Goal: Transaction & Acquisition: Obtain resource

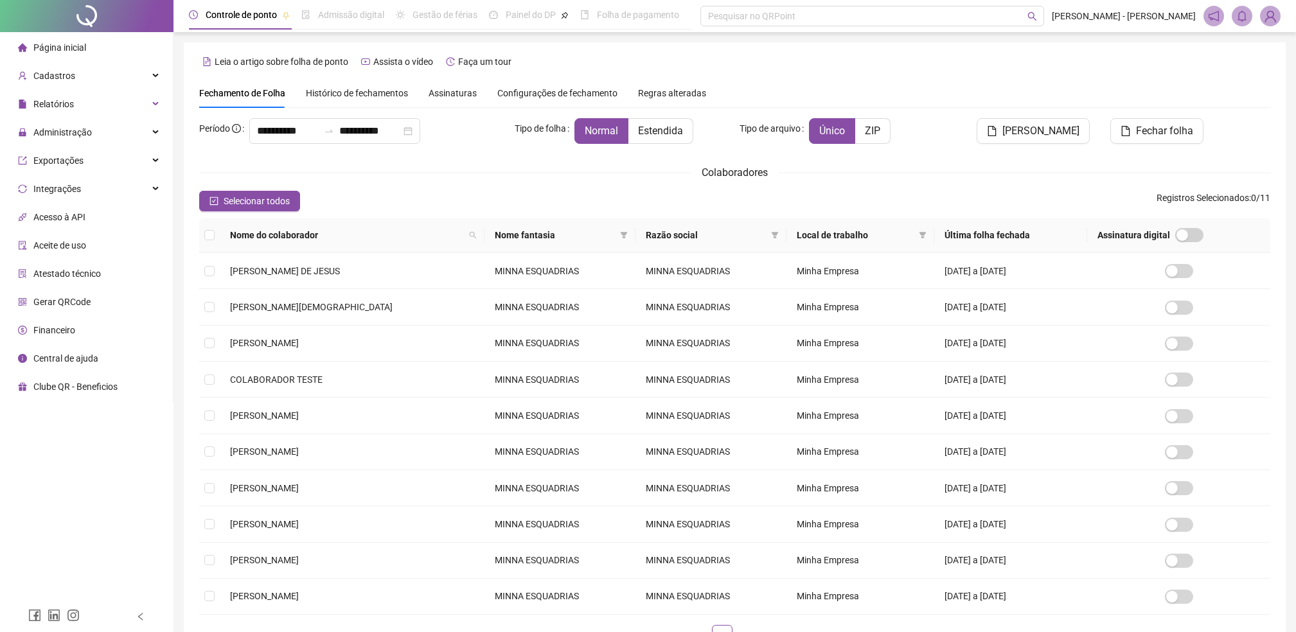
type input "**********"
click at [54, 137] on span "Administração" at bounding box center [62, 132] width 58 height 10
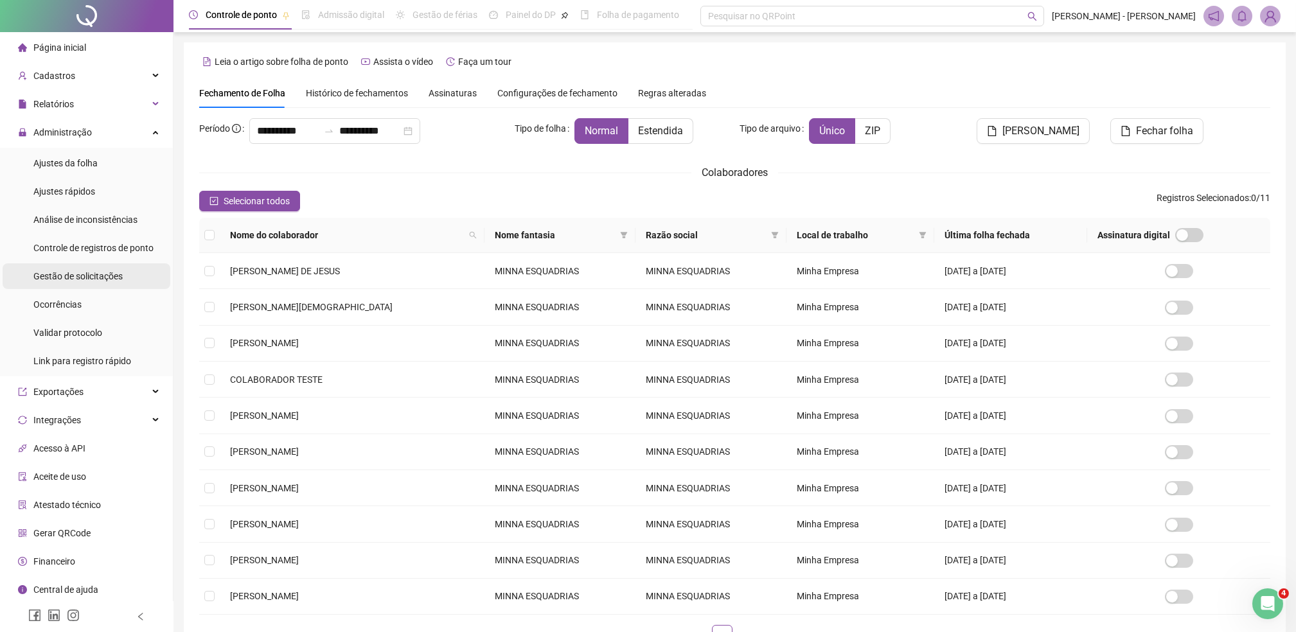
click at [62, 279] on span "Gestão de solicitações" at bounding box center [77, 276] width 89 height 10
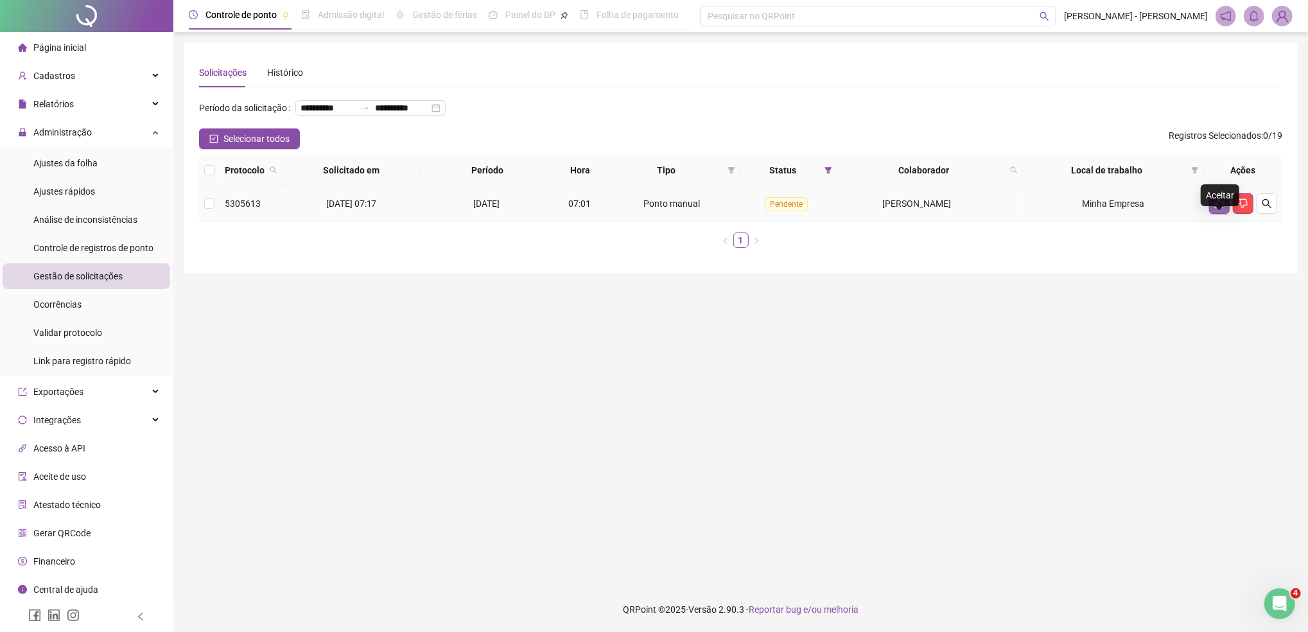
click at [1226, 214] on button "button" at bounding box center [1219, 203] width 21 height 21
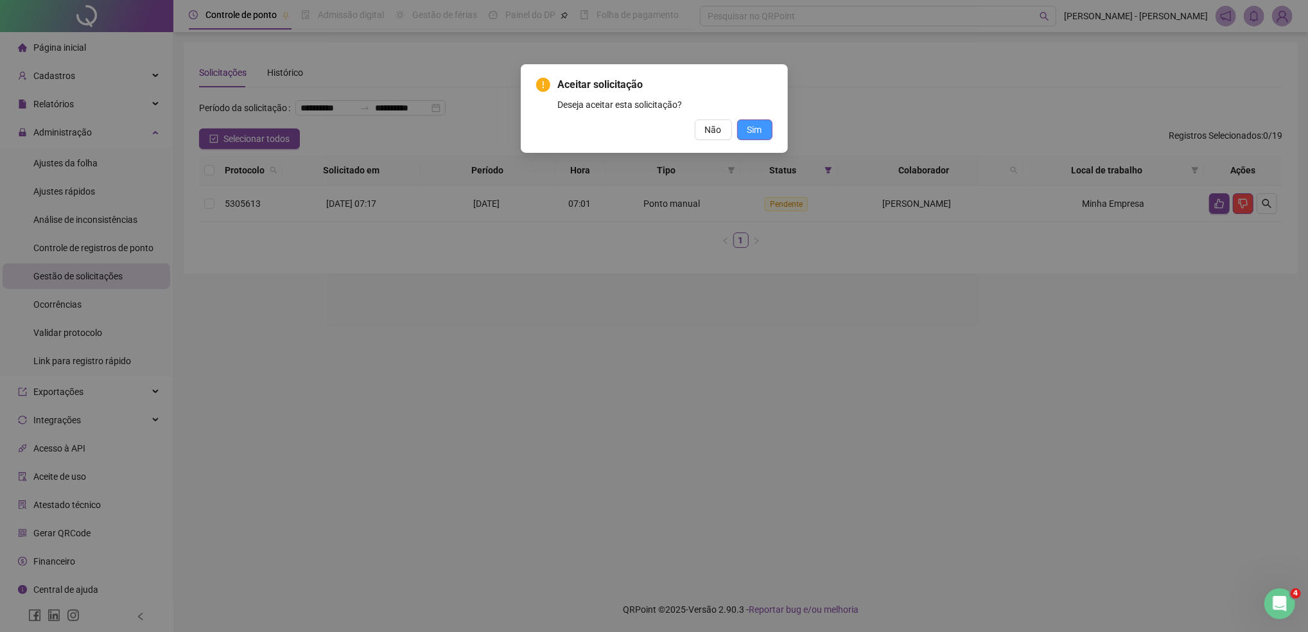
click at [755, 124] on span "Sim" at bounding box center [755, 130] width 15 height 14
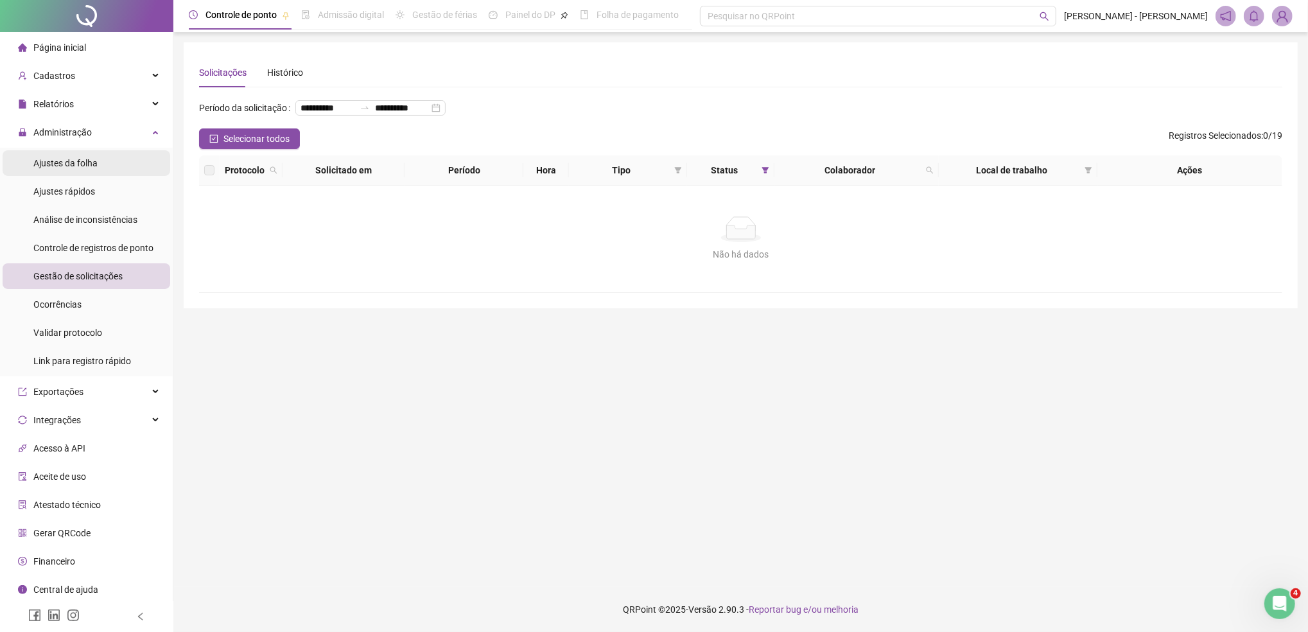
click at [53, 152] on div "Ajustes da folha" at bounding box center [65, 163] width 64 height 26
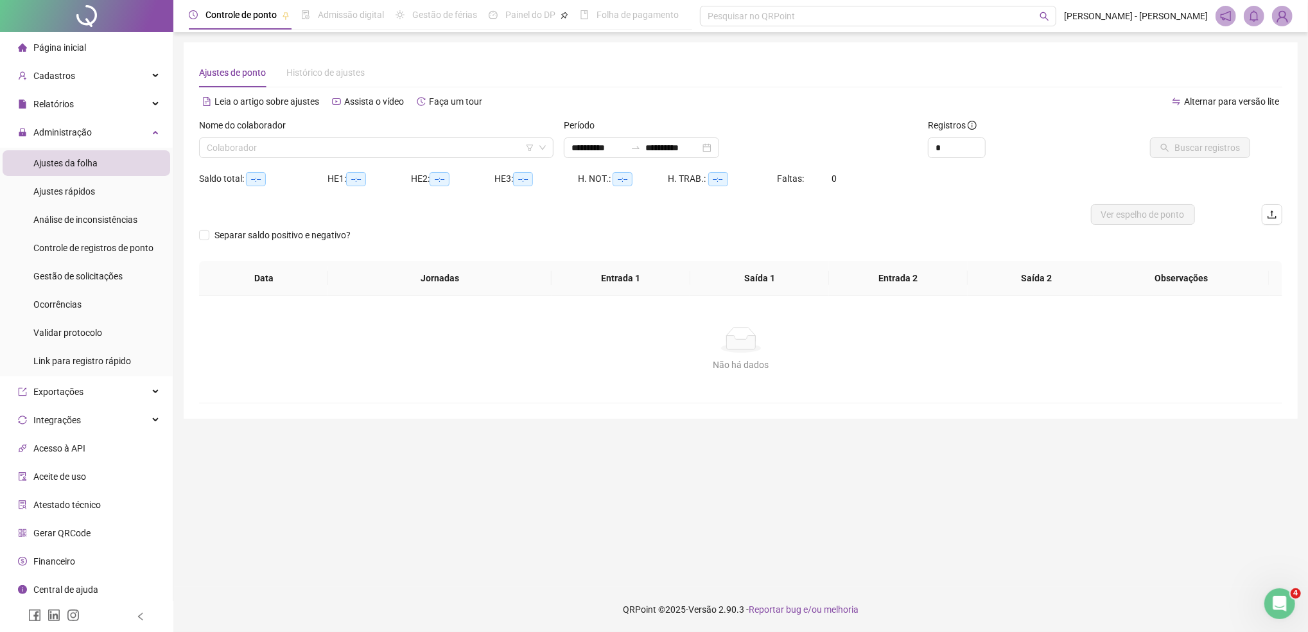
type input "**********"
click at [42, 133] on span "Administração" at bounding box center [62, 132] width 58 height 10
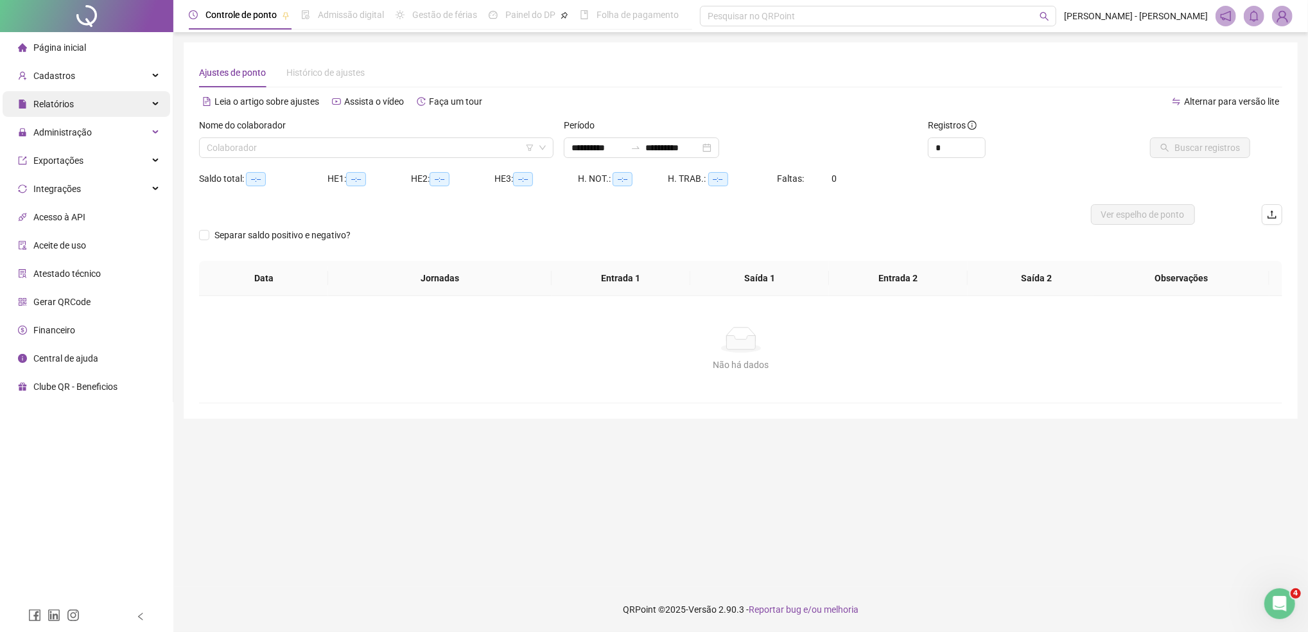
click at [56, 107] on span "Relatórios" at bounding box center [53, 104] width 40 height 10
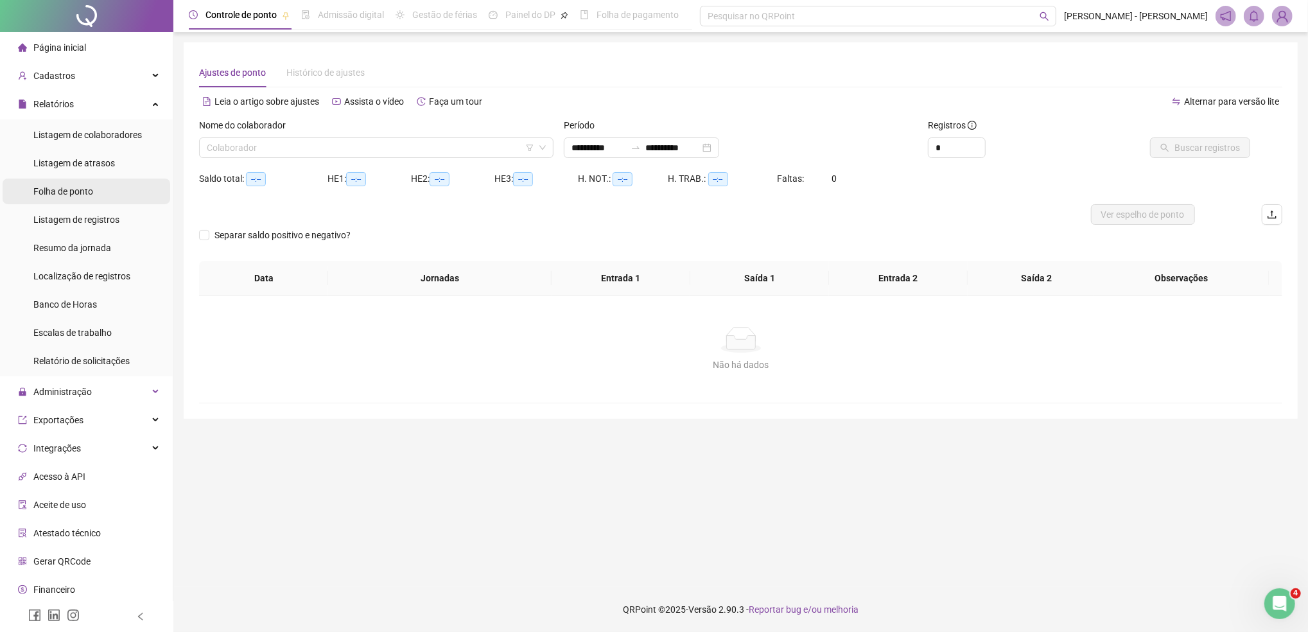
click at [79, 188] on span "Folha de ponto" at bounding box center [63, 191] width 60 height 10
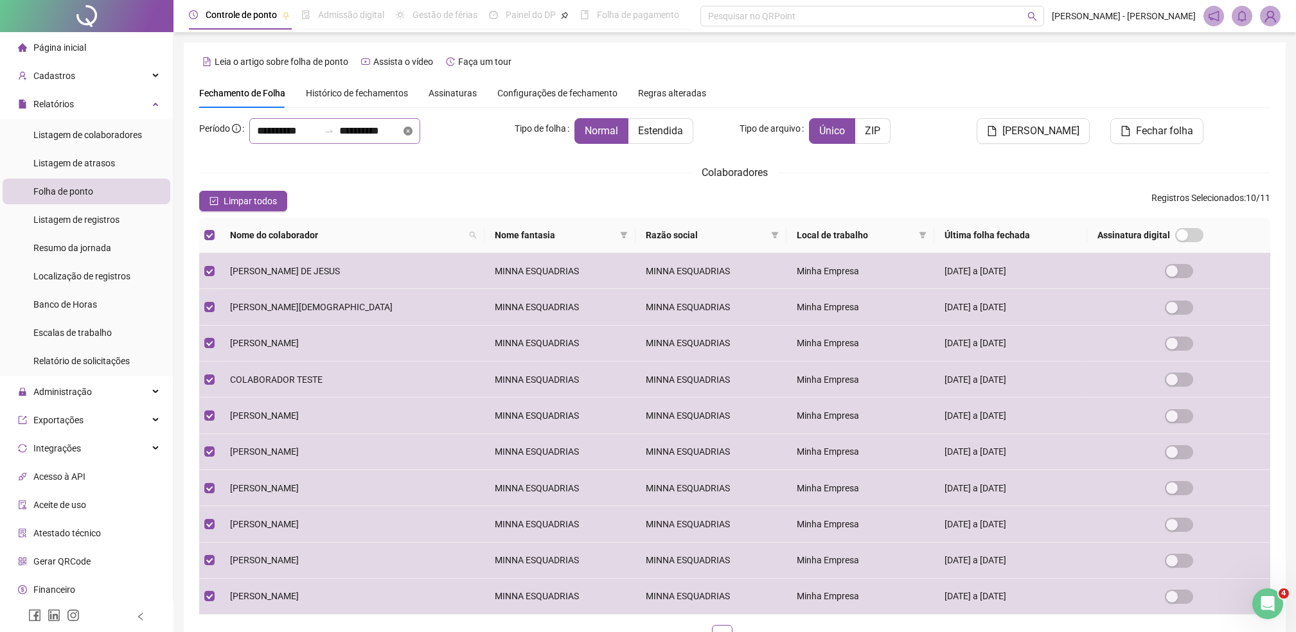
click at [412, 130] on icon "close-circle" at bounding box center [407, 131] width 9 height 9
click at [420, 129] on div at bounding box center [334, 131] width 171 height 26
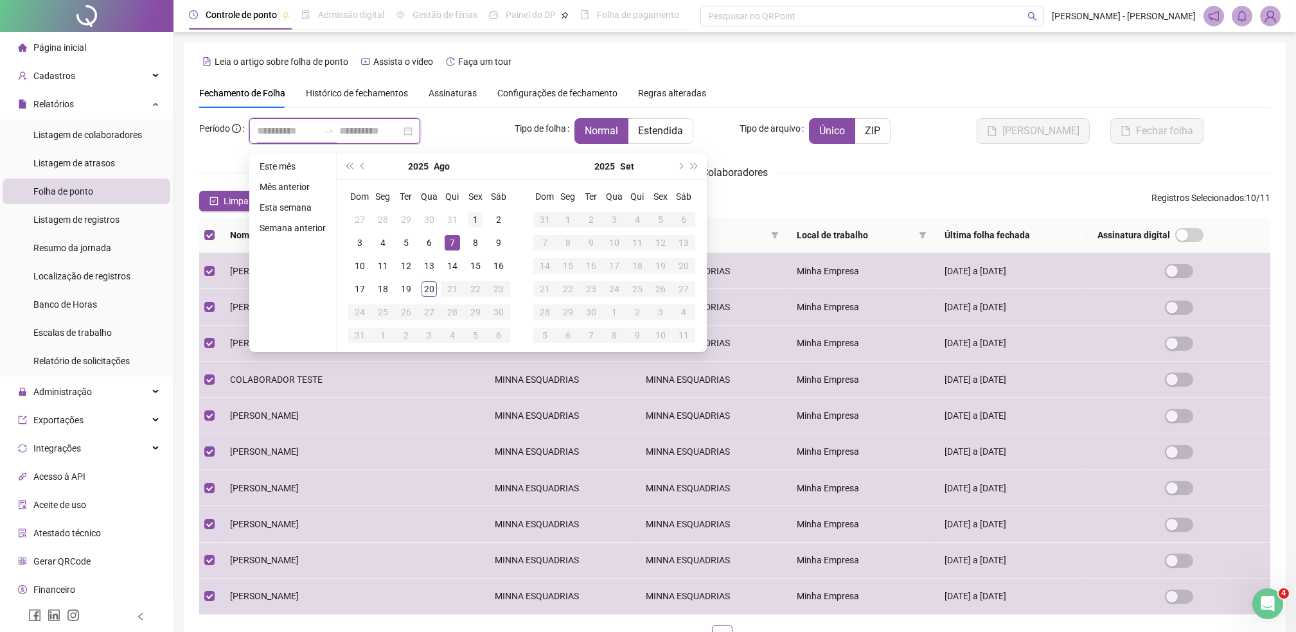
type input "**********"
click at [474, 224] on div "1" at bounding box center [475, 219] width 15 height 15
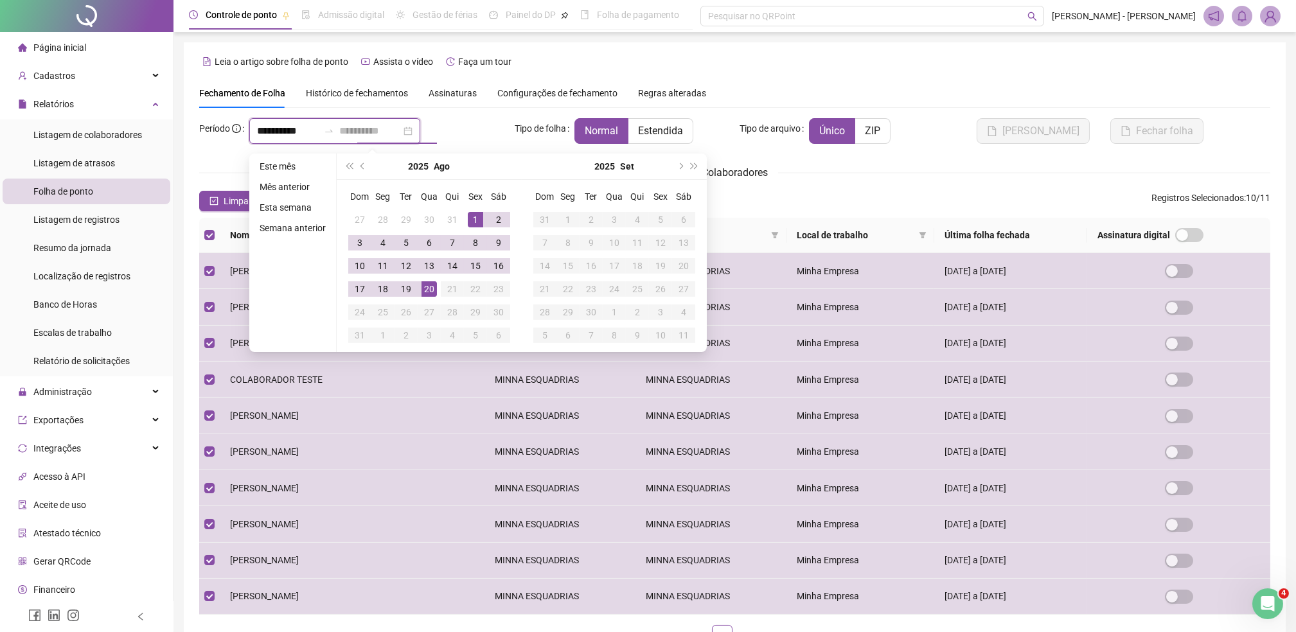
type input "**********"
click at [422, 290] on div "20" at bounding box center [428, 288] width 15 height 15
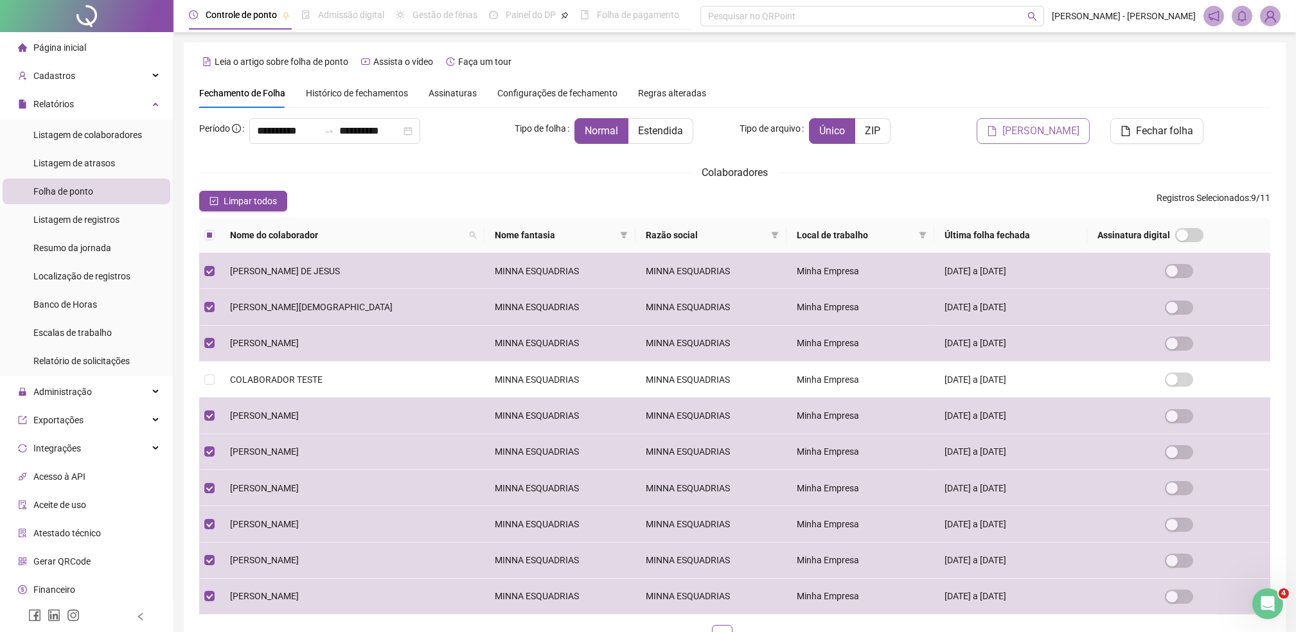
click at [1032, 134] on span "[PERSON_NAME]" at bounding box center [1040, 130] width 77 height 15
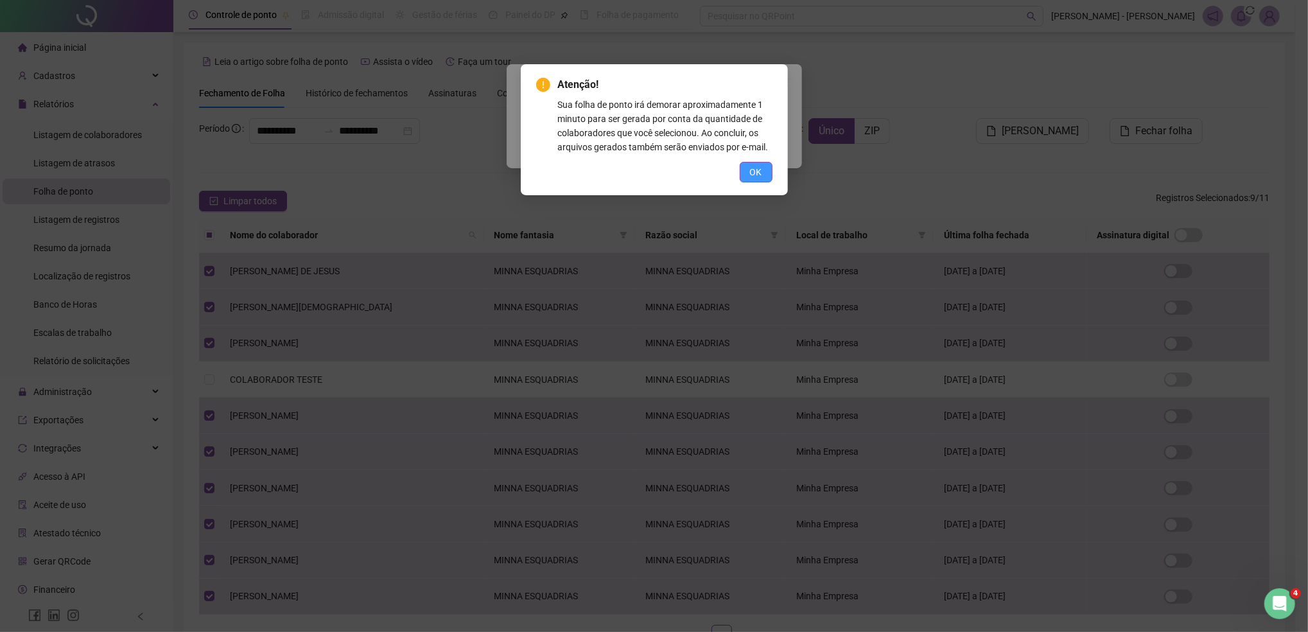
click at [759, 180] on button "OK" at bounding box center [756, 172] width 33 height 21
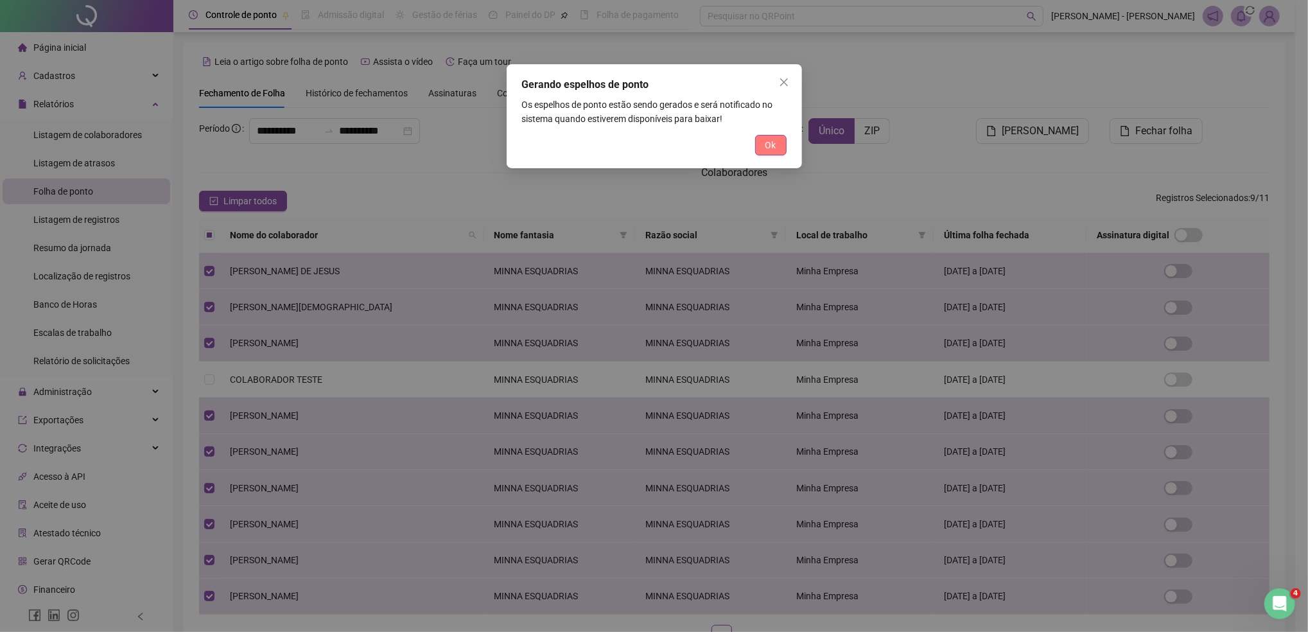
click at [755, 147] on button "Ok" at bounding box center [770, 145] width 31 height 21
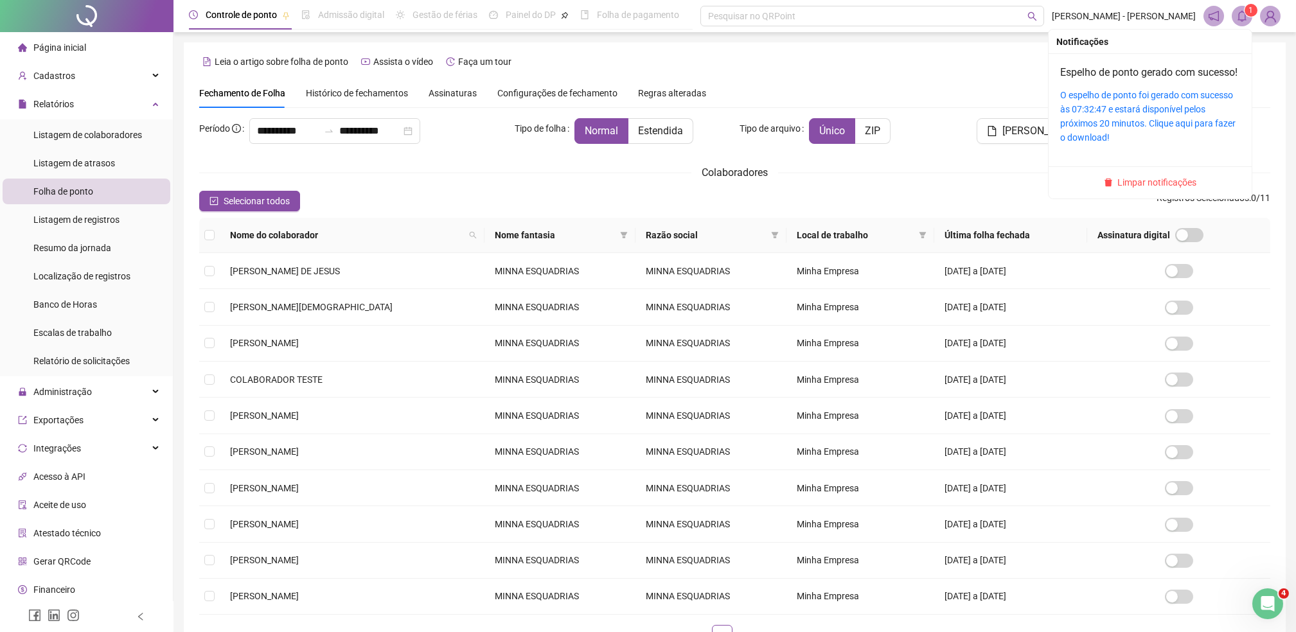
click at [1241, 7] on span at bounding box center [1241, 16] width 21 height 21
click at [1115, 75] on link "Espelho de ponto gerado com sucesso!" at bounding box center [1148, 72] width 177 height 12
click at [1080, 71] on link "Espelho de ponto gerado com sucesso!" at bounding box center [1148, 72] width 177 height 12
click at [1097, 69] on link "Espelho de ponto gerado com sucesso!" at bounding box center [1148, 72] width 177 height 12
click at [1244, 13] on icon "bell" at bounding box center [1242, 16] width 12 height 12
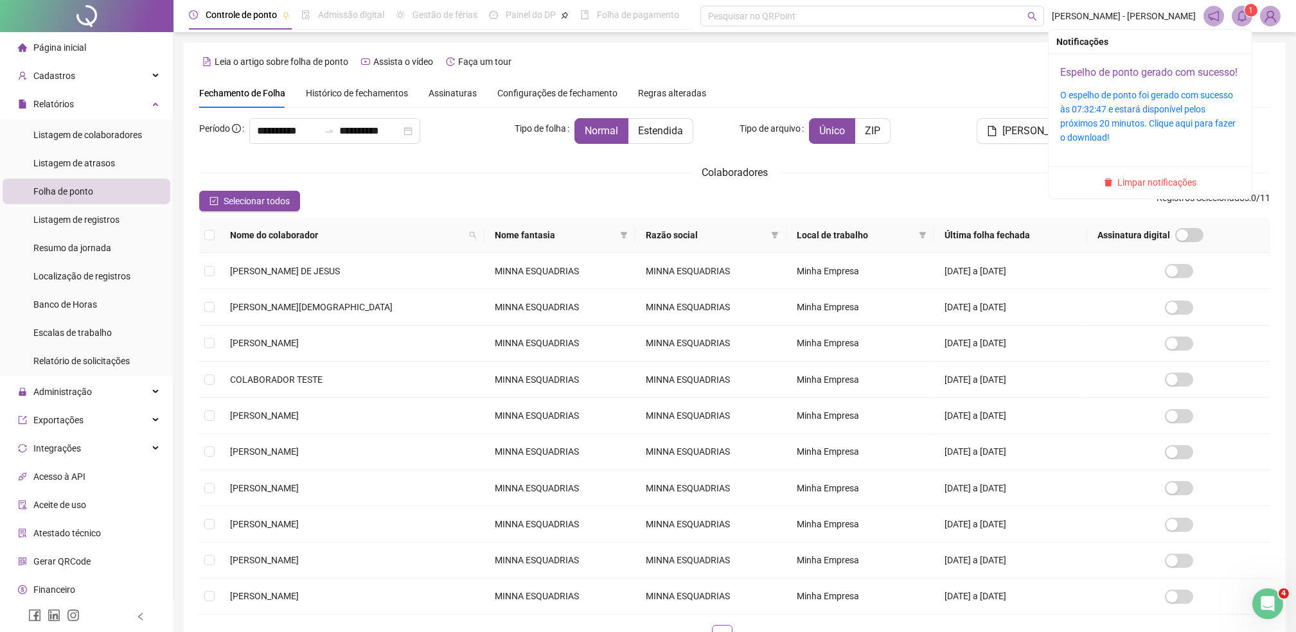
click at [1116, 75] on link "Espelho de ponto gerado com sucesso!" at bounding box center [1148, 72] width 177 height 12
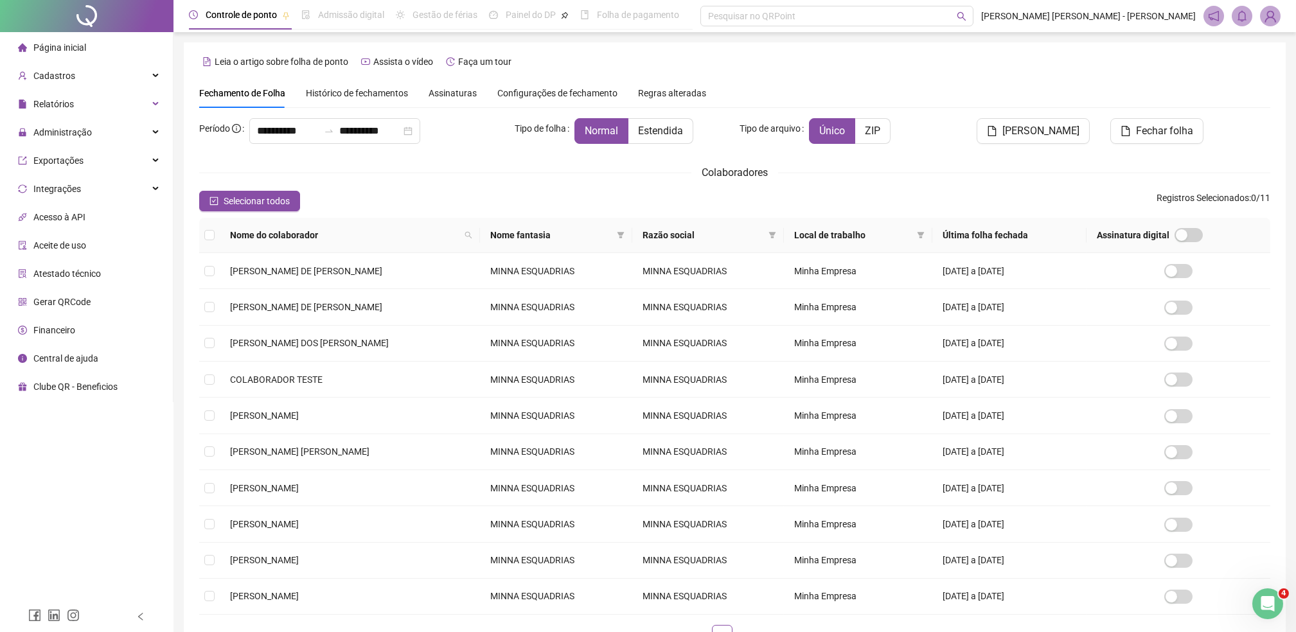
click at [294, 18] on div "Controle de ponto Admissão digital Gestão de férias Painel do DP Folha de pagam…" at bounding box center [434, 15] width 490 height 30
